Goal: Task Accomplishment & Management: Manage account settings

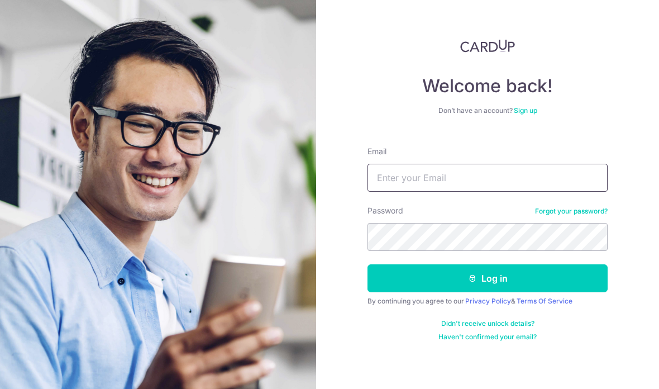
click at [477, 169] on input "Email" at bounding box center [487, 178] width 240 height 28
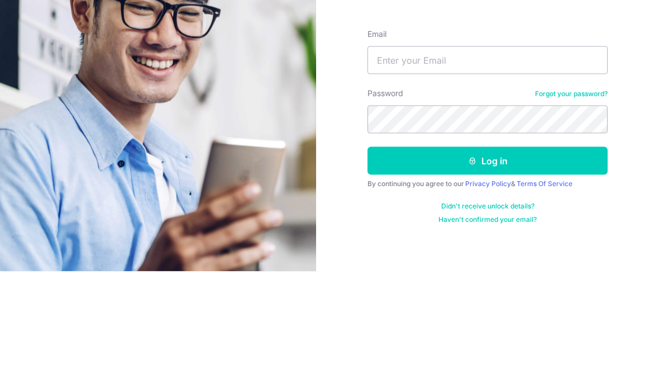
scroll to position [45, 0]
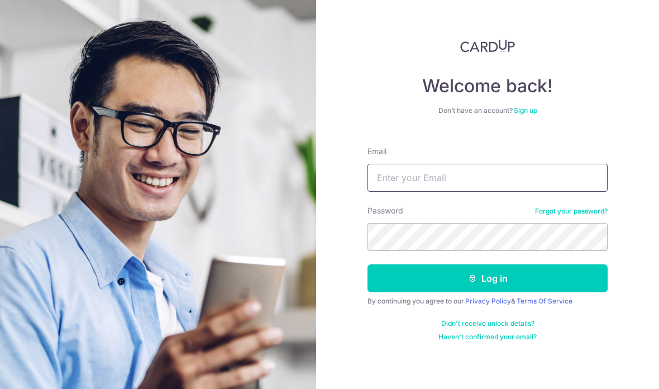
type input "[DOMAIN_NAME][EMAIL_ADDRESS][DOMAIN_NAME]"
click at [505, 264] on button "Log in" at bounding box center [487, 278] width 240 height 28
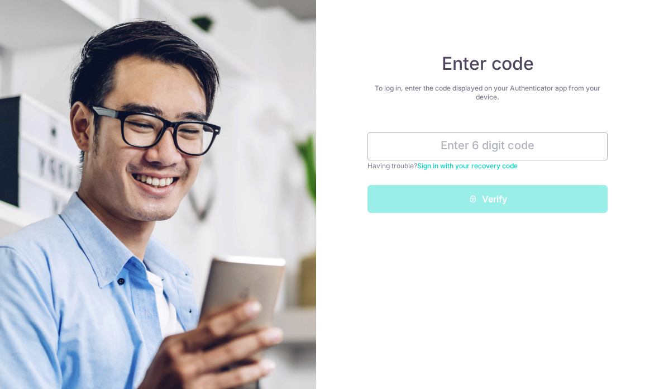
click at [490, 130] on form "Having trouble? Sign in with your recovery code Verify" at bounding box center [487, 168] width 240 height 89
click at [500, 146] on input "text" at bounding box center [487, 146] width 240 height 28
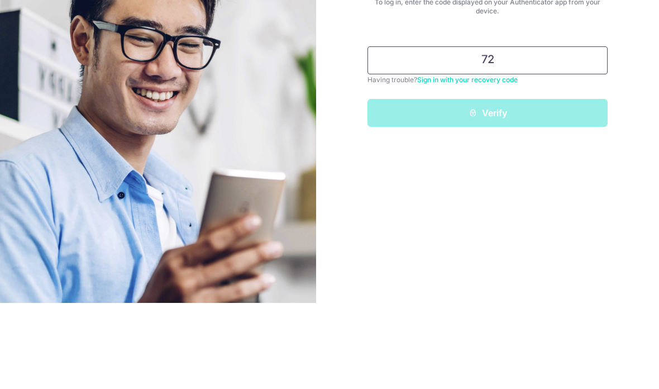
type input "7"
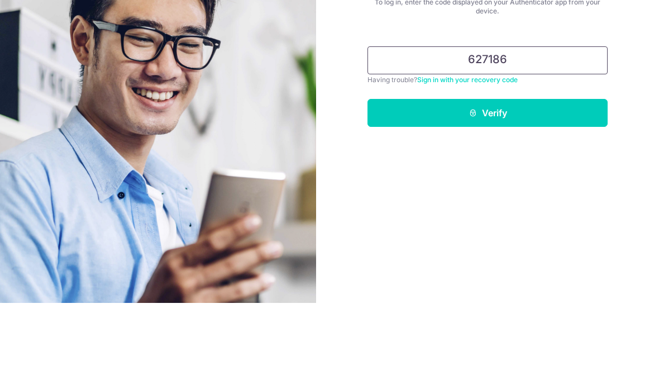
type input "627186"
click at [524, 185] on button "Verify" at bounding box center [487, 199] width 240 height 28
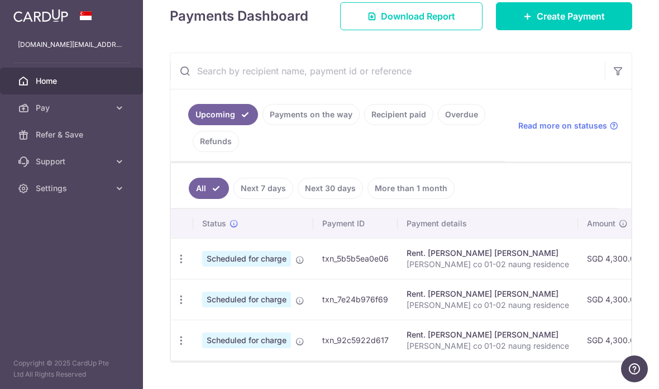
click at [364, 125] on link "Recipient paid" at bounding box center [398, 114] width 69 height 21
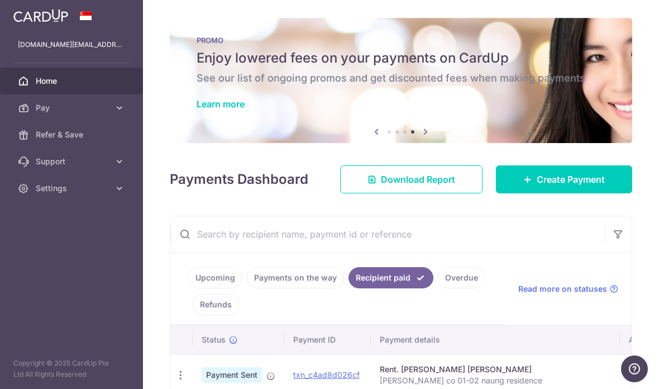
click at [0, 0] on icon "button" at bounding box center [0, 0] width 0 height 0
